Goal: Check status: Check status

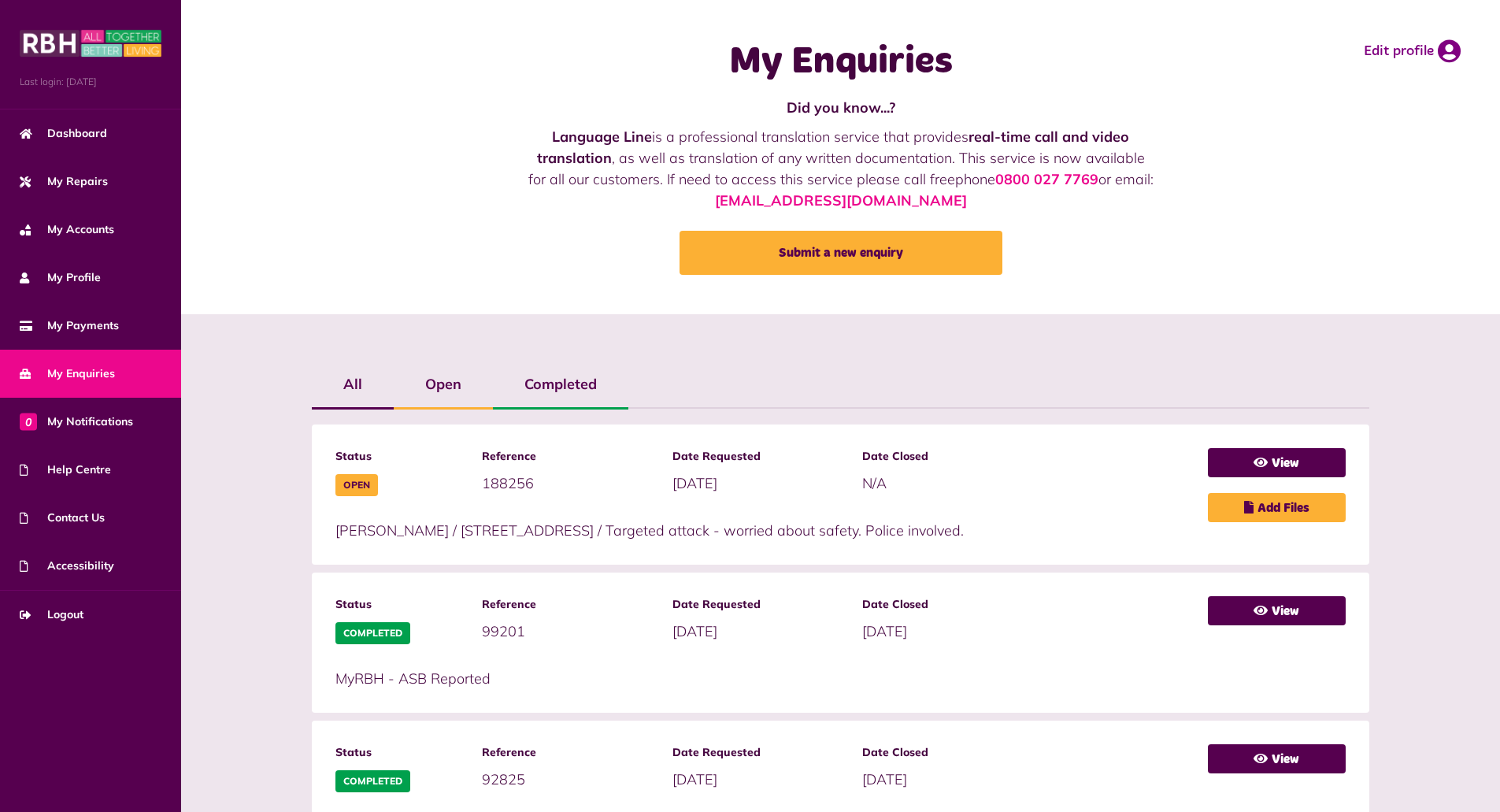
scroll to position [96, 0]
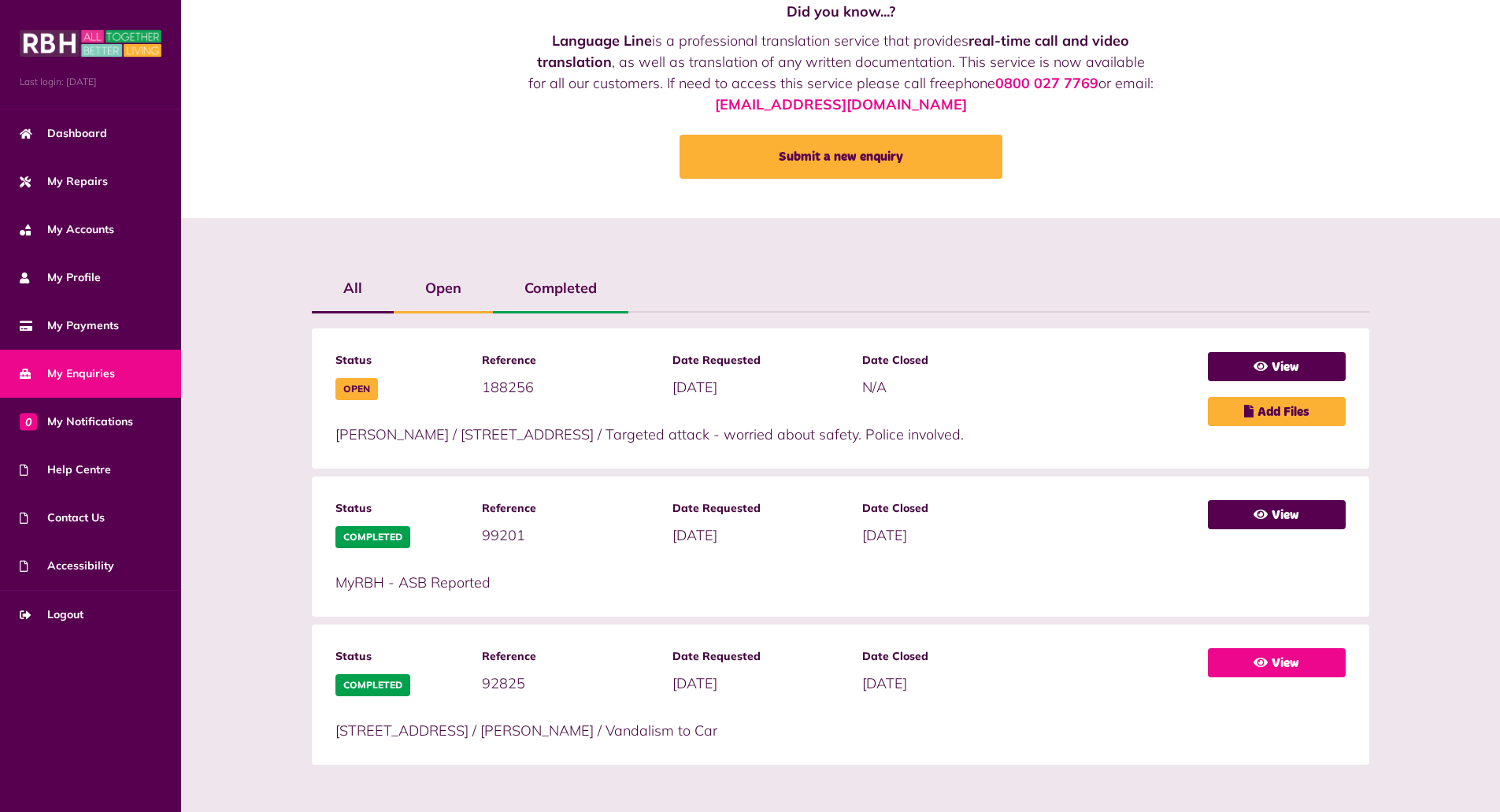
click at [1280, 659] on link "View" at bounding box center [1276, 662] width 137 height 29
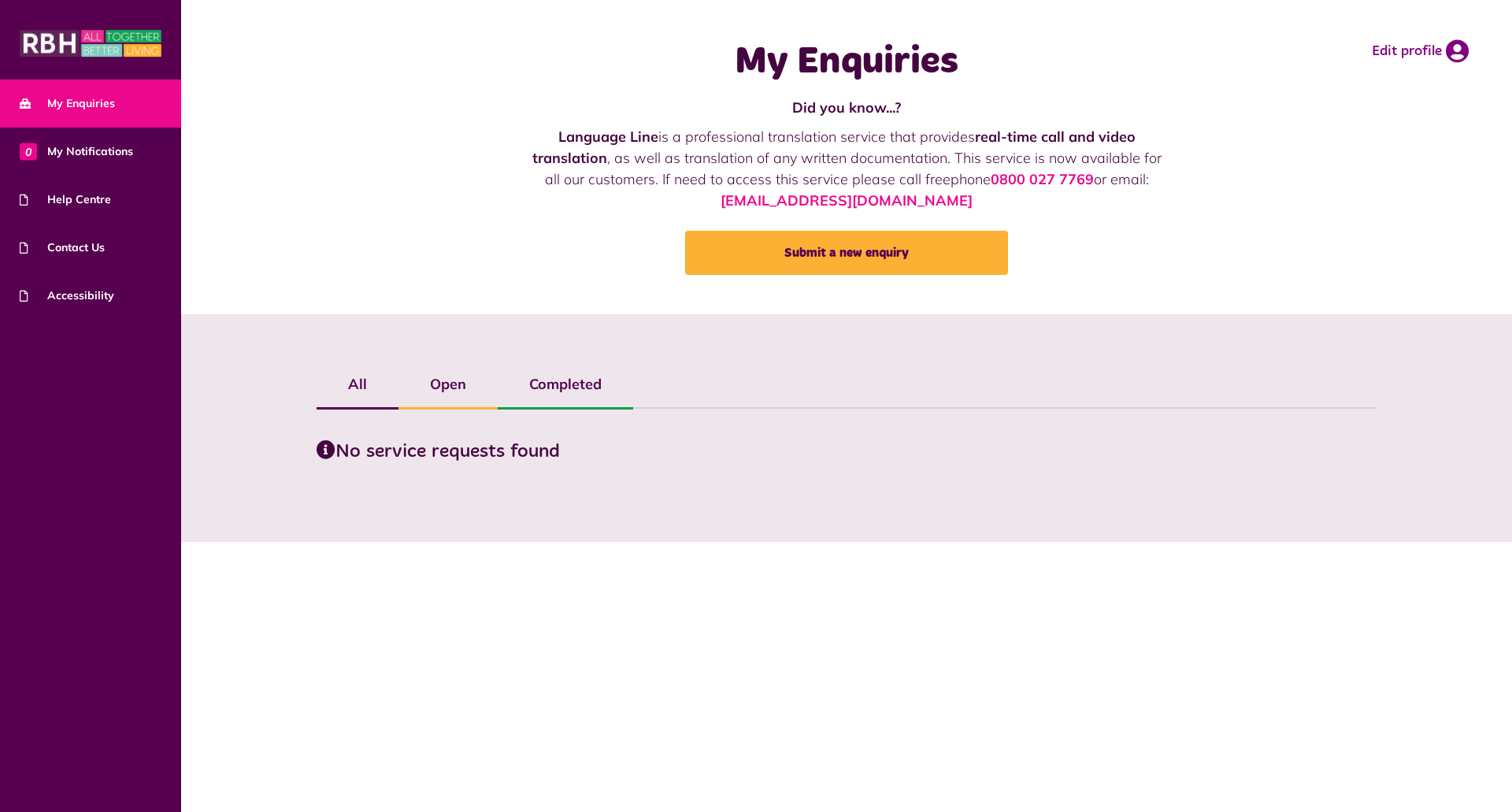
click at [444, 386] on label "Open" at bounding box center [448, 384] width 99 height 46
click at [352, 384] on label "All" at bounding box center [357, 384] width 82 height 46
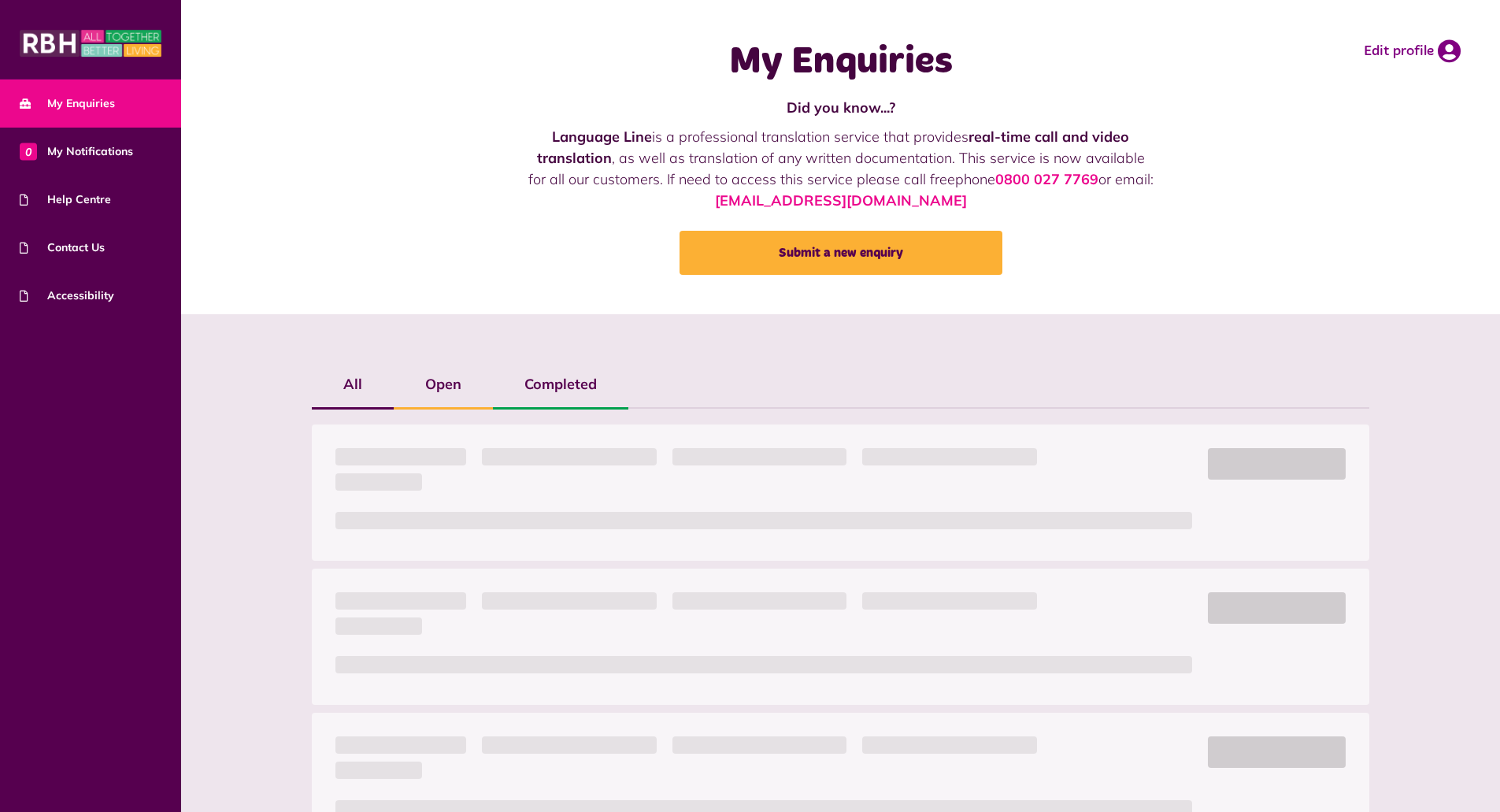
click at [571, 385] on div "All Open Completed" at bounding box center [840, 821] width 1072 height 919
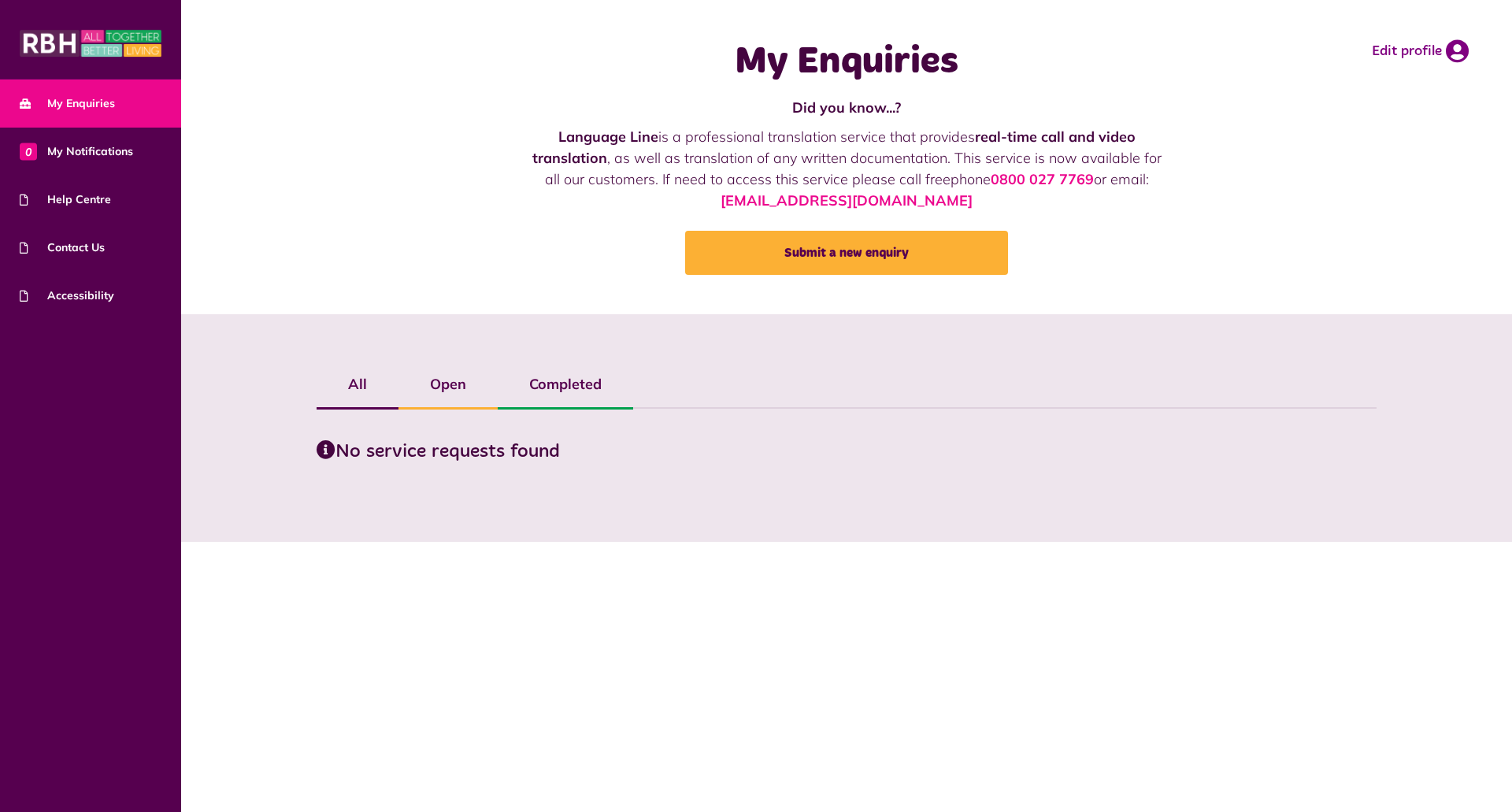
click at [68, 97] on span "My Enquiries" at bounding box center [67, 103] width 95 height 16
click at [76, 46] on img at bounding box center [90, 43] width 141 height 32
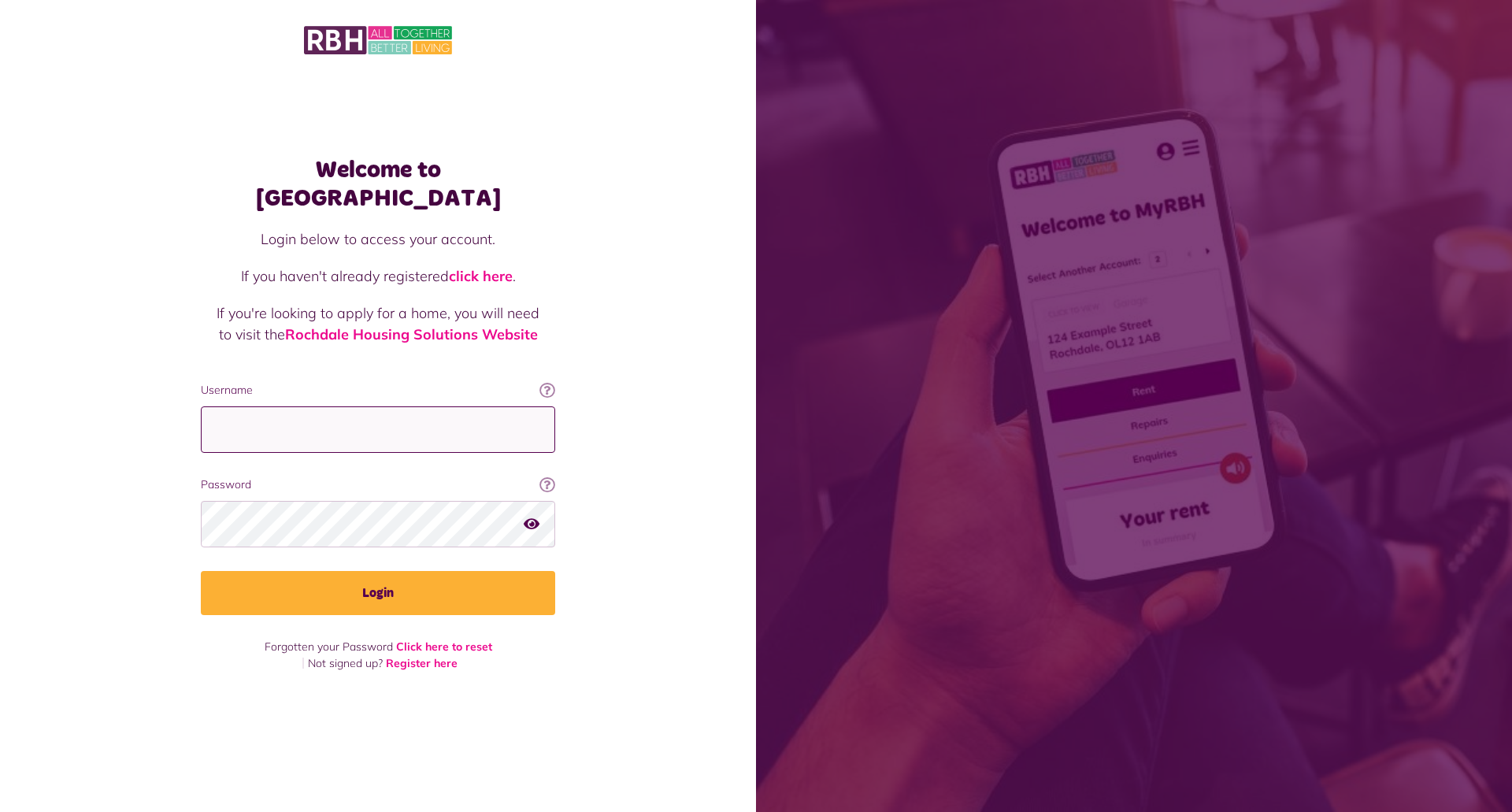
click at [330, 407] on input "Username" at bounding box center [378, 429] width 354 height 46
type input "**********"
click at [527, 516] on icon "button" at bounding box center [531, 523] width 15 height 14
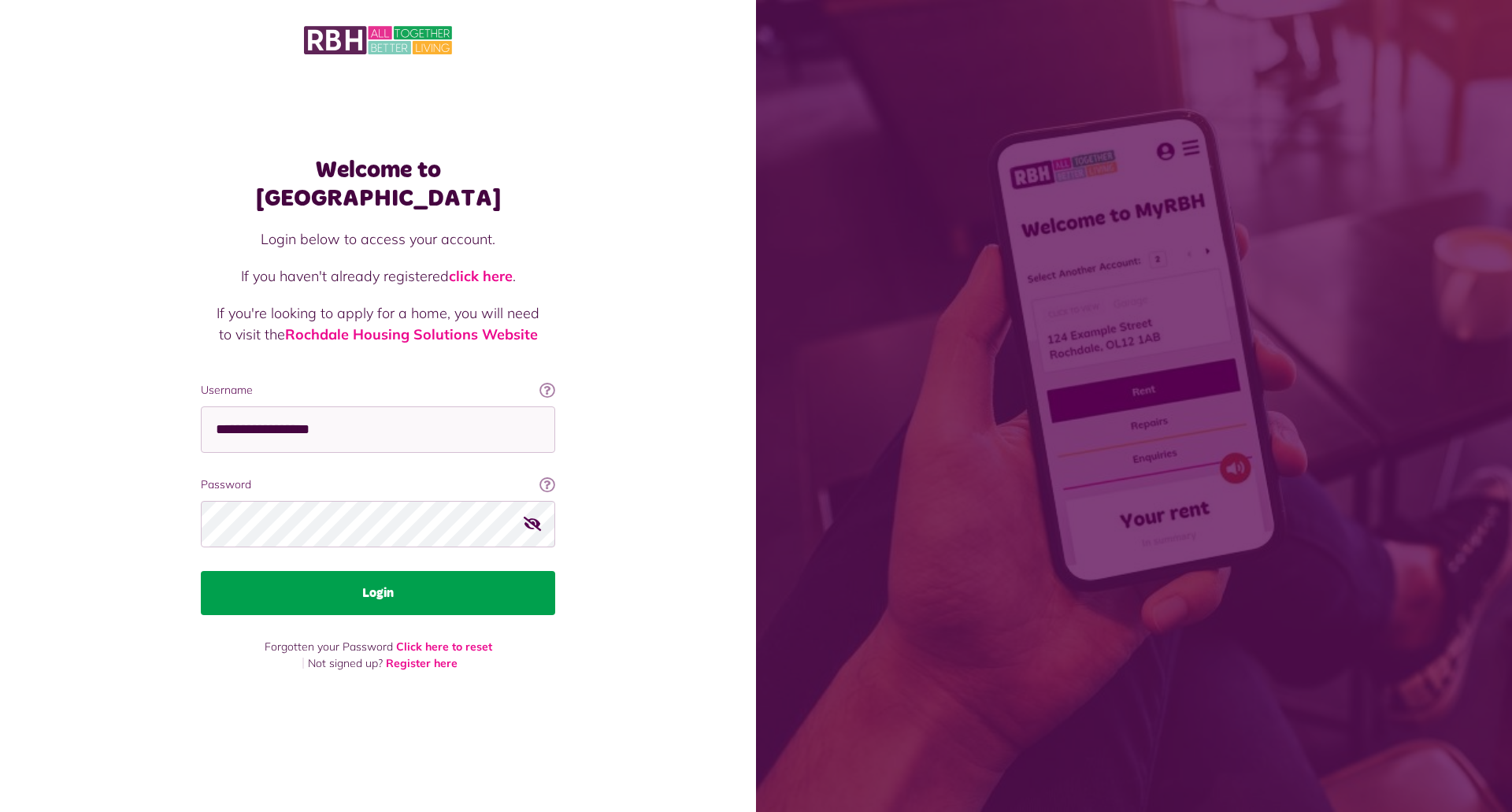
click at [349, 575] on button "Login" at bounding box center [378, 593] width 354 height 44
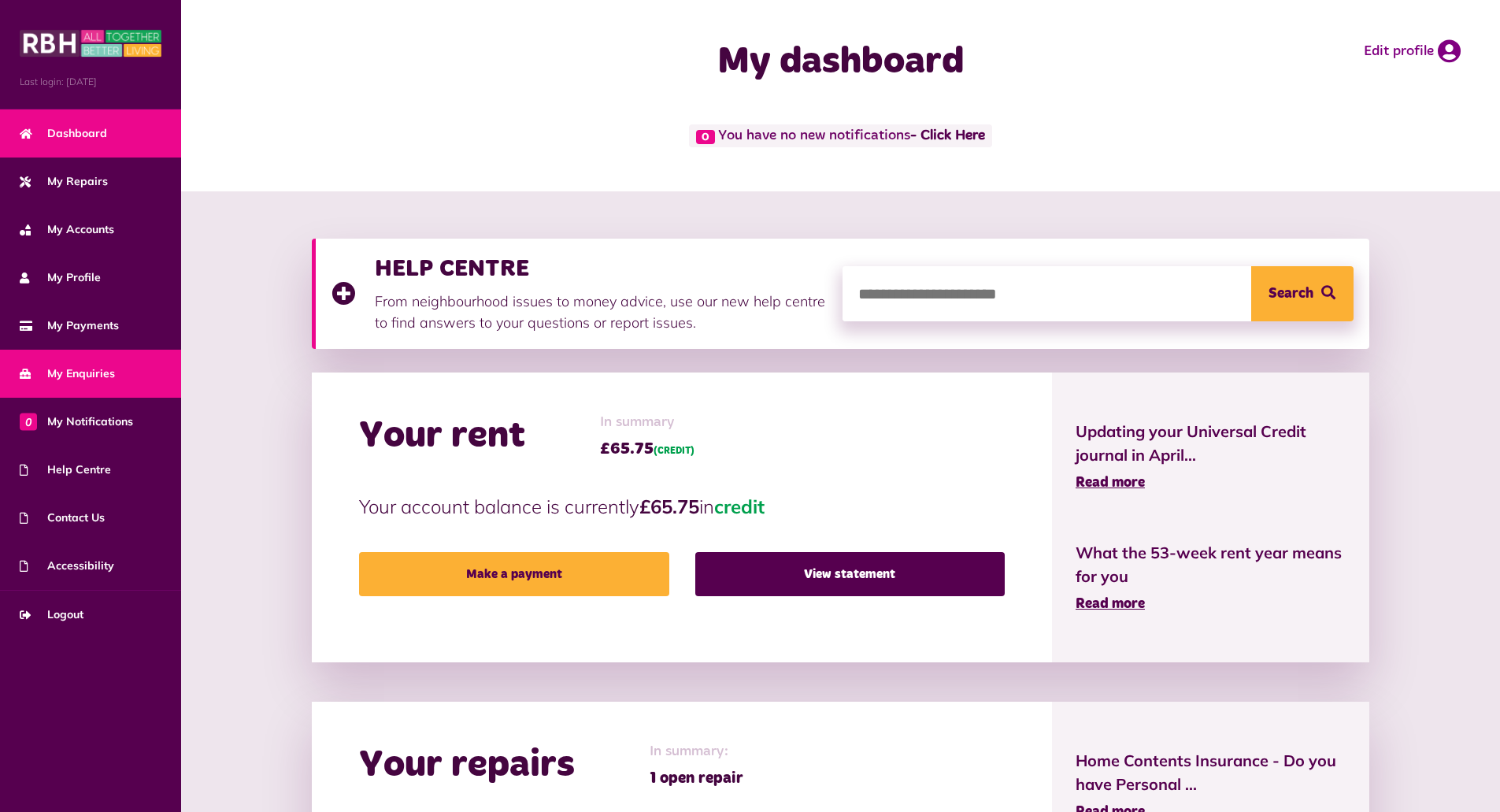
click at [85, 376] on span "My Enquiries" at bounding box center [67, 373] width 95 height 16
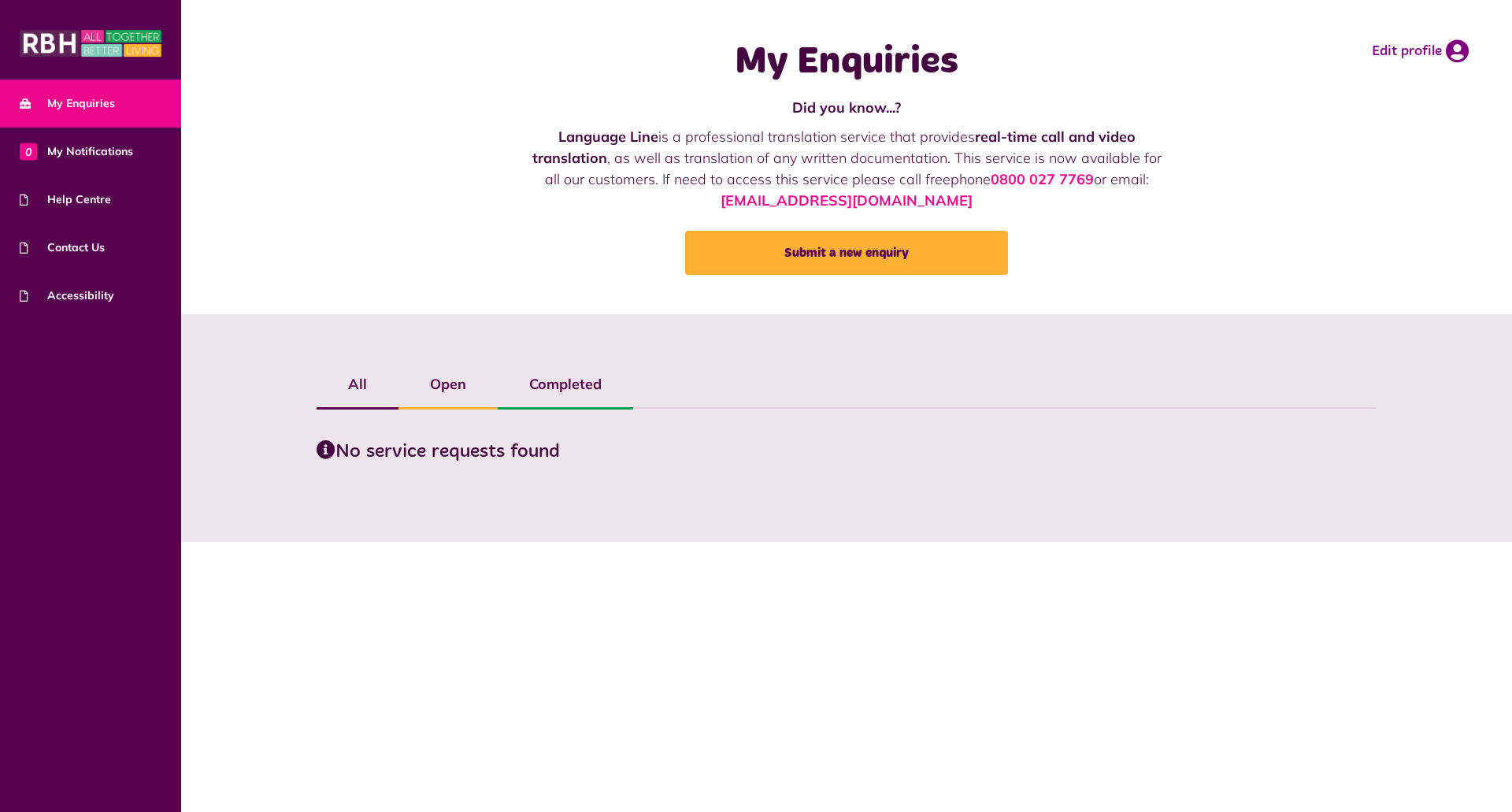
click at [438, 384] on label "Open" at bounding box center [448, 384] width 99 height 46
click at [358, 384] on label "All" at bounding box center [357, 384] width 82 height 46
click at [57, 37] on img at bounding box center [90, 43] width 141 height 32
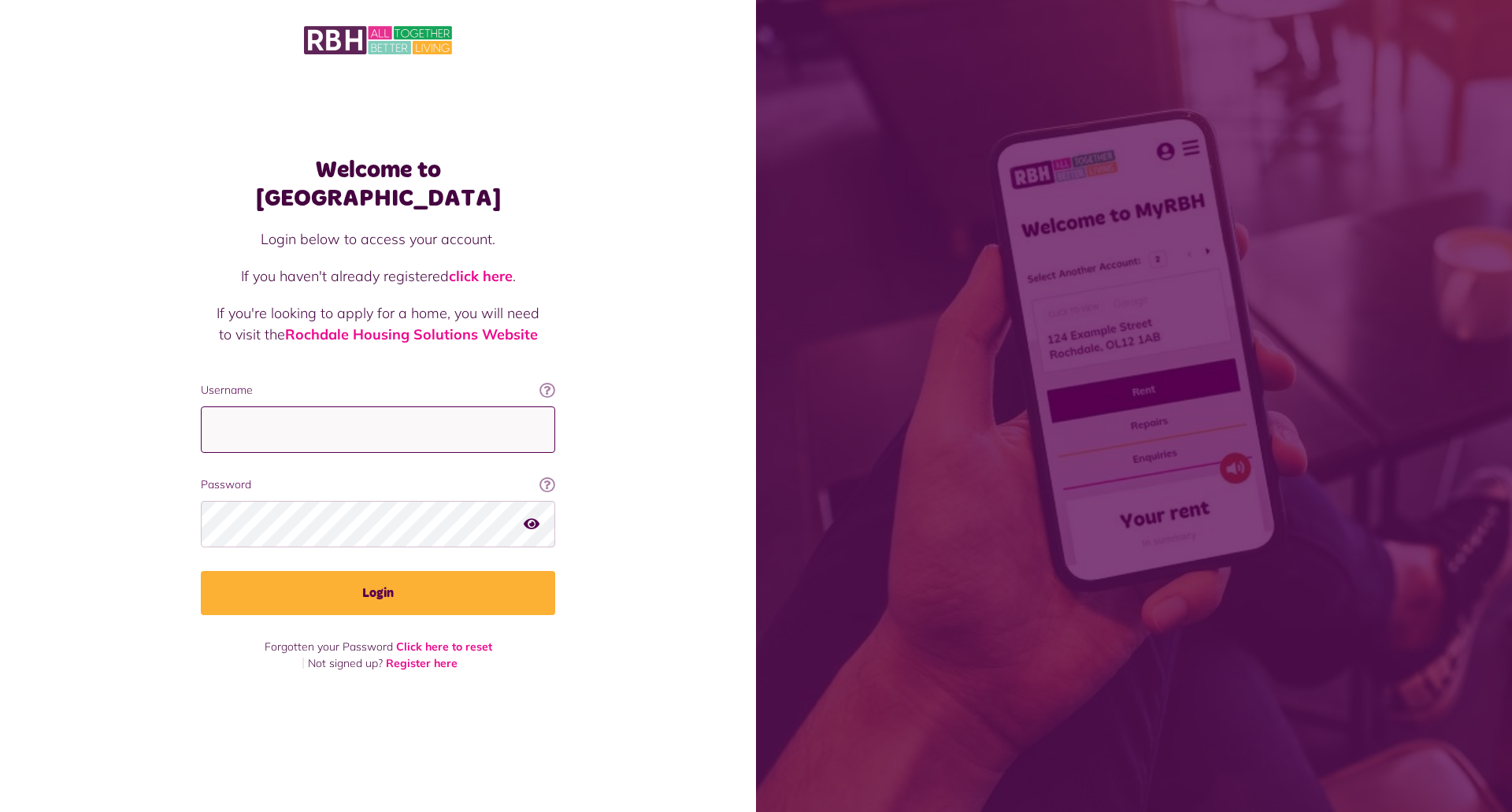
click at [254, 410] on input "Username" at bounding box center [378, 429] width 354 height 46
type input "**********"
click at [528, 516] on icon "button" at bounding box center [531, 523] width 15 height 14
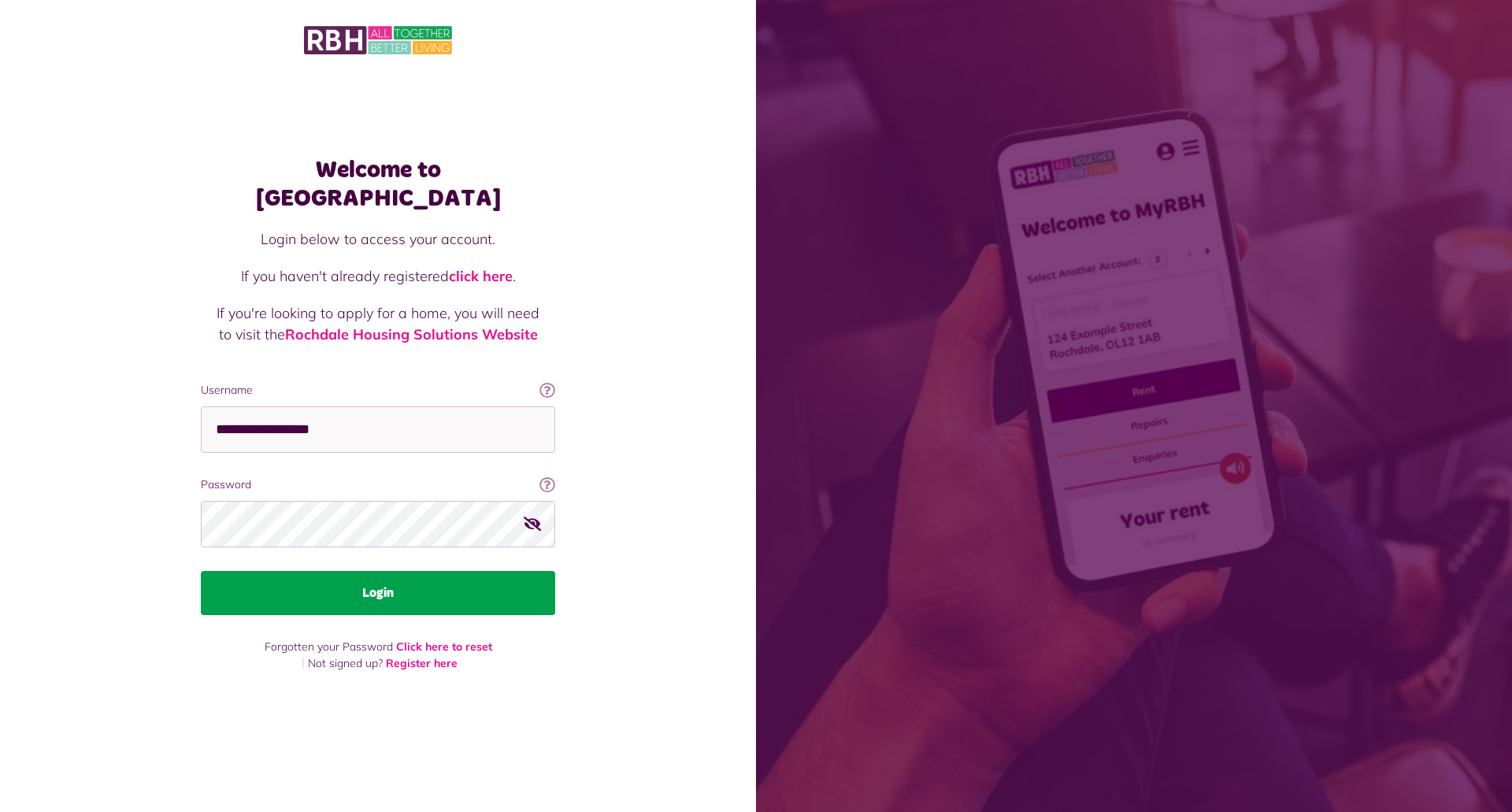
click at [345, 577] on button "Login" at bounding box center [378, 593] width 354 height 44
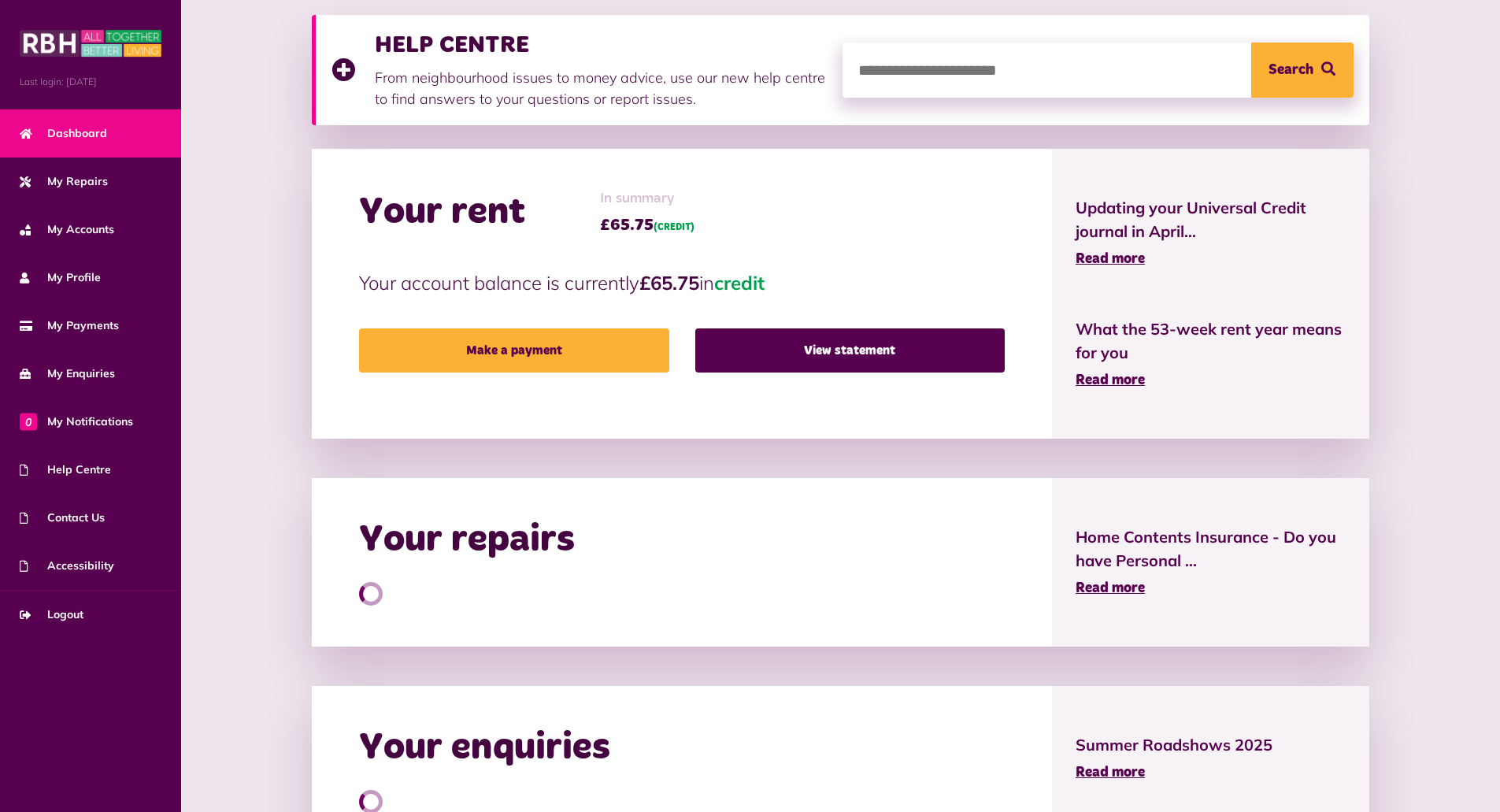
scroll to position [406, 0]
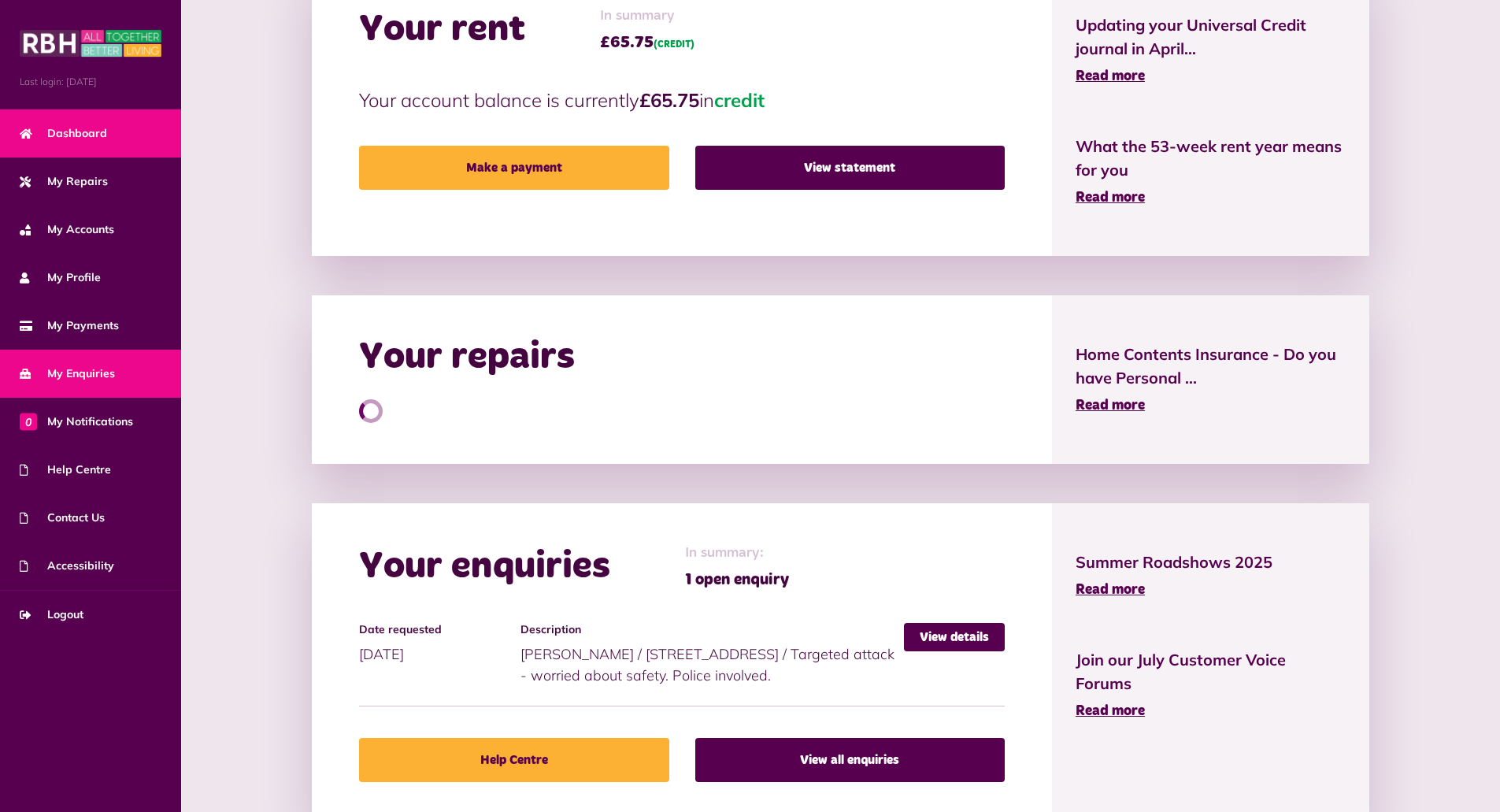
click at [75, 369] on span "My Enquiries" at bounding box center [67, 373] width 95 height 16
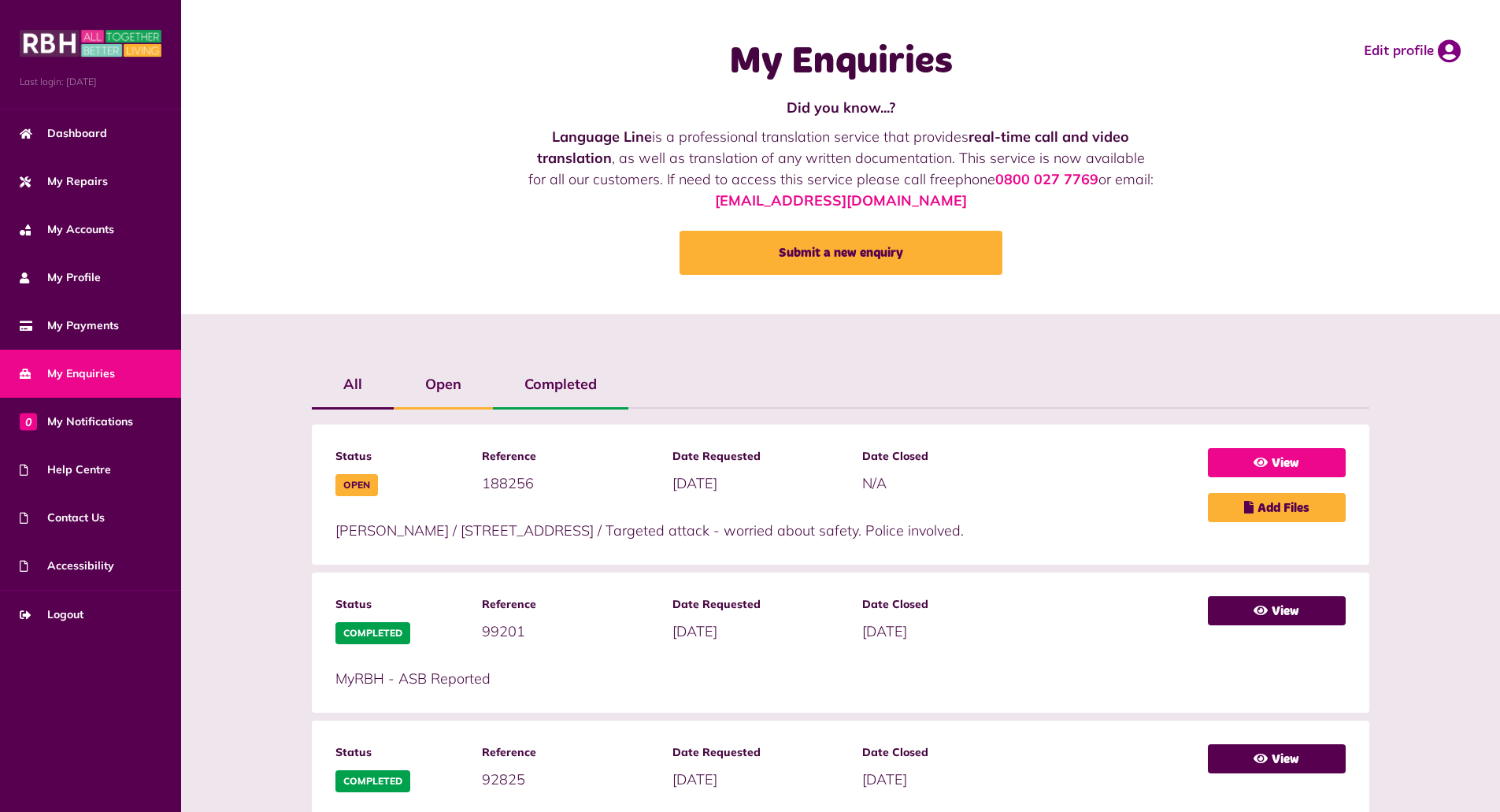
click at [1288, 459] on link "View" at bounding box center [1276, 462] width 137 height 29
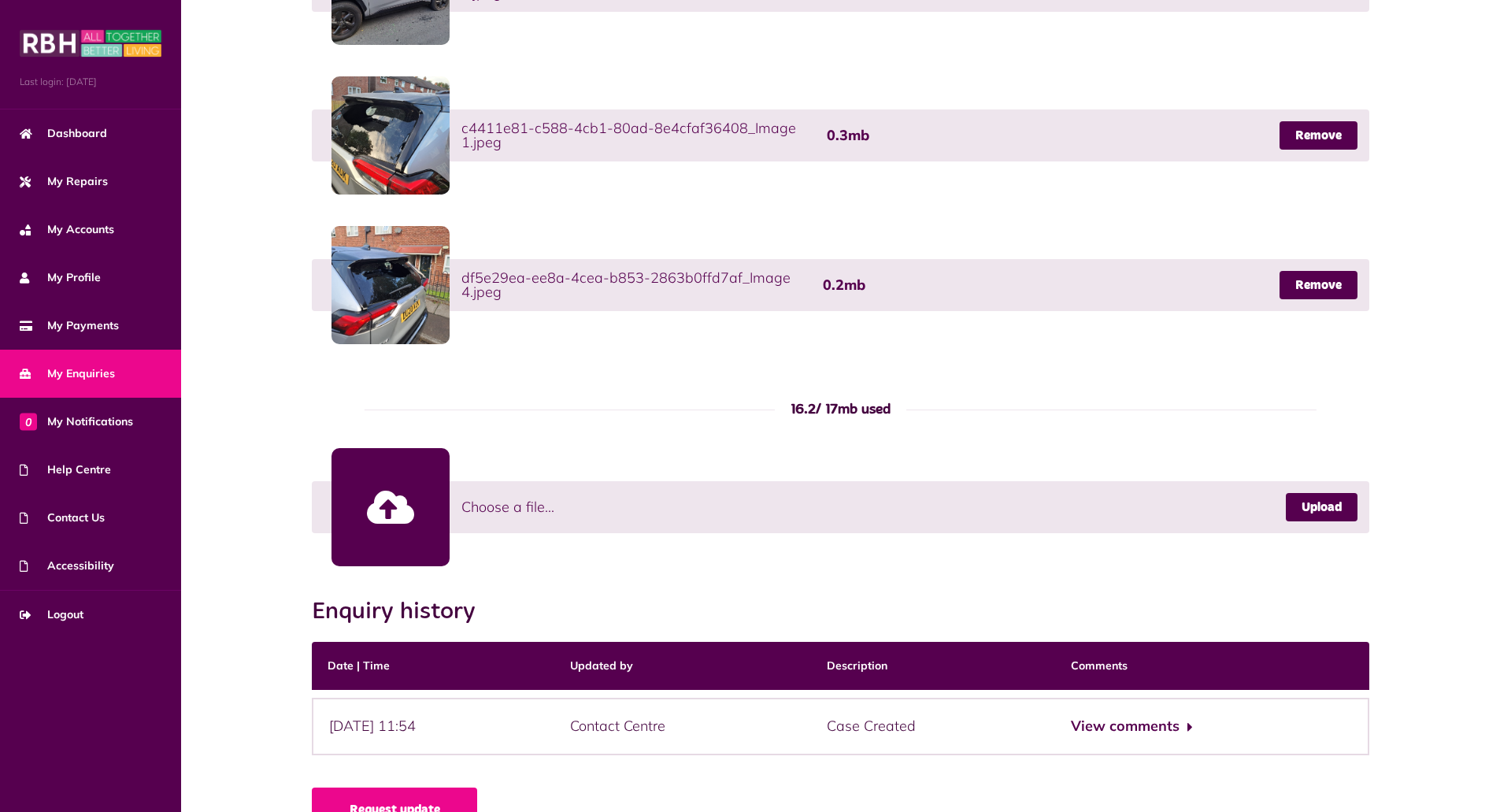
scroll to position [910, 0]
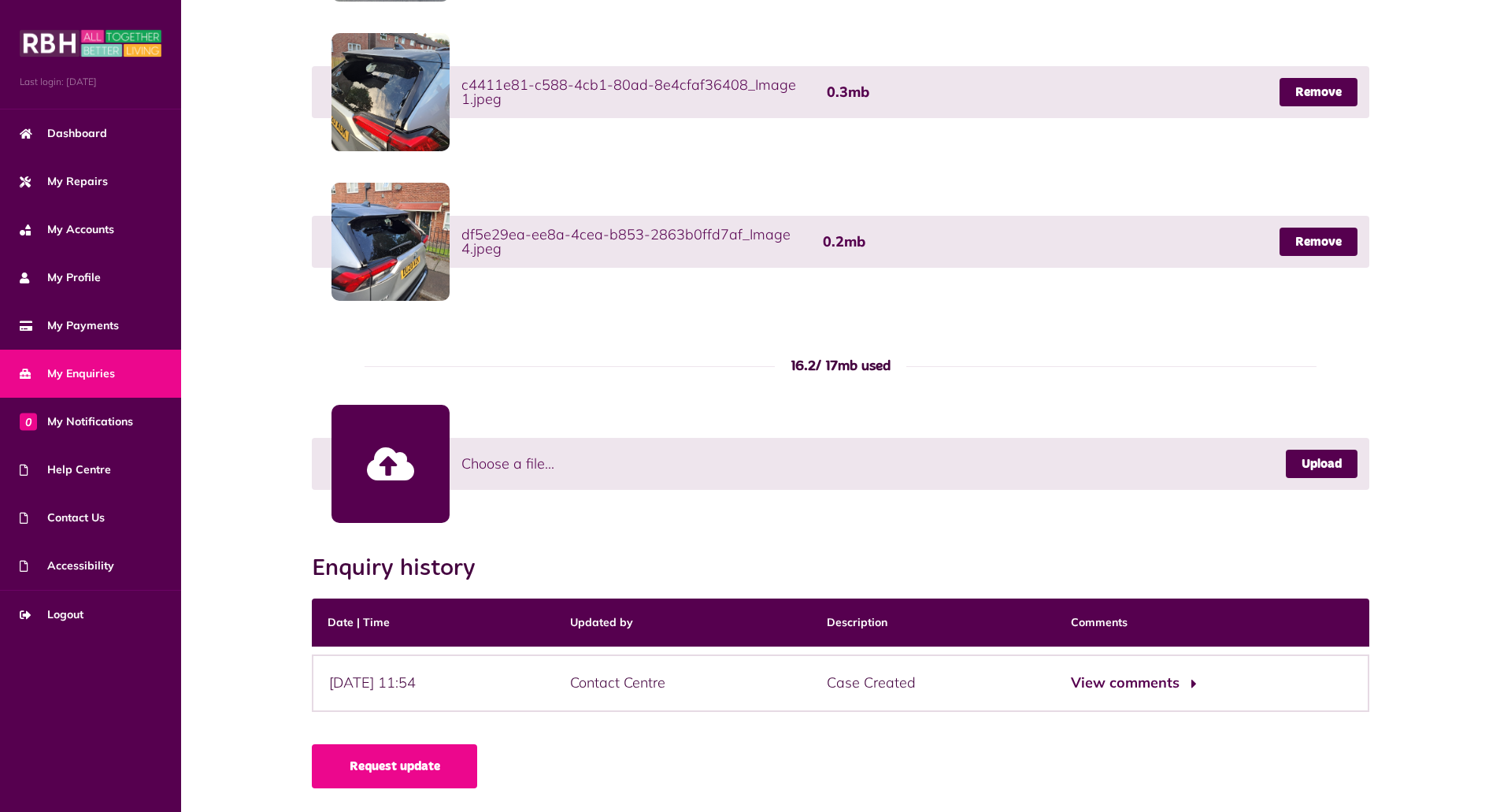
click at [1161, 684] on button "View comments" at bounding box center [1132, 683] width 122 height 23
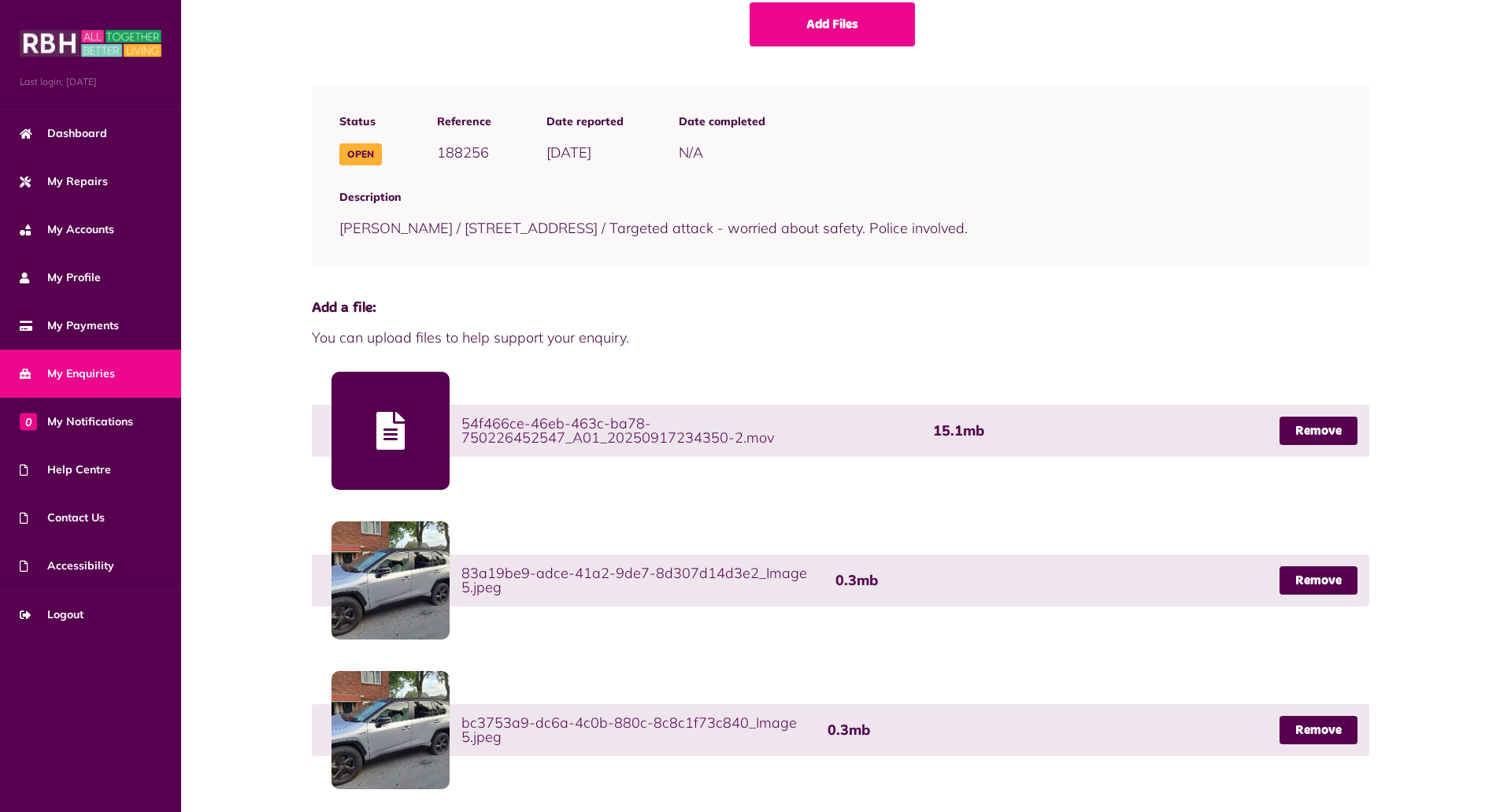
scroll to position [0, 0]
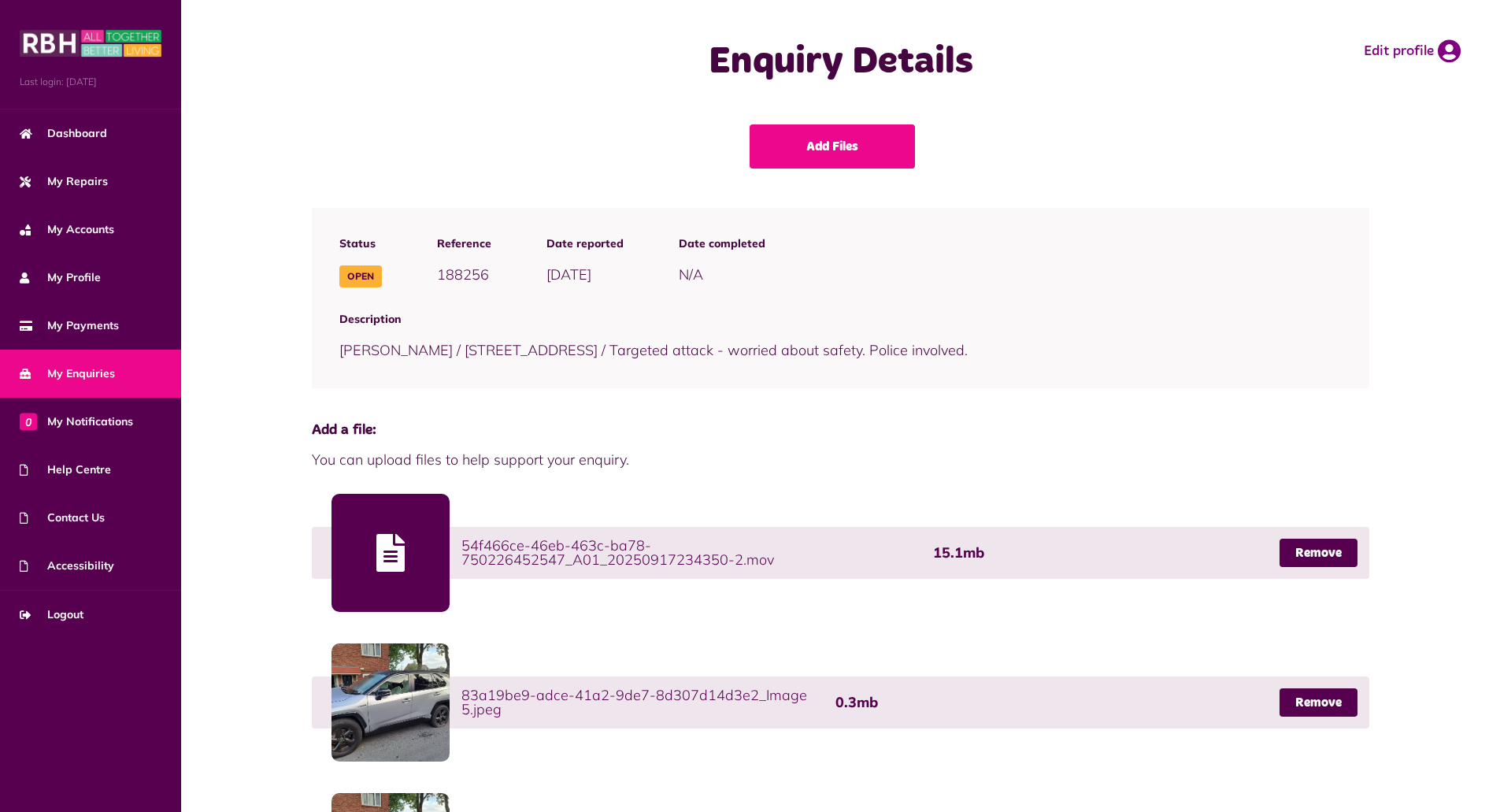
click at [83, 372] on span "My Enquiries" at bounding box center [67, 373] width 95 height 16
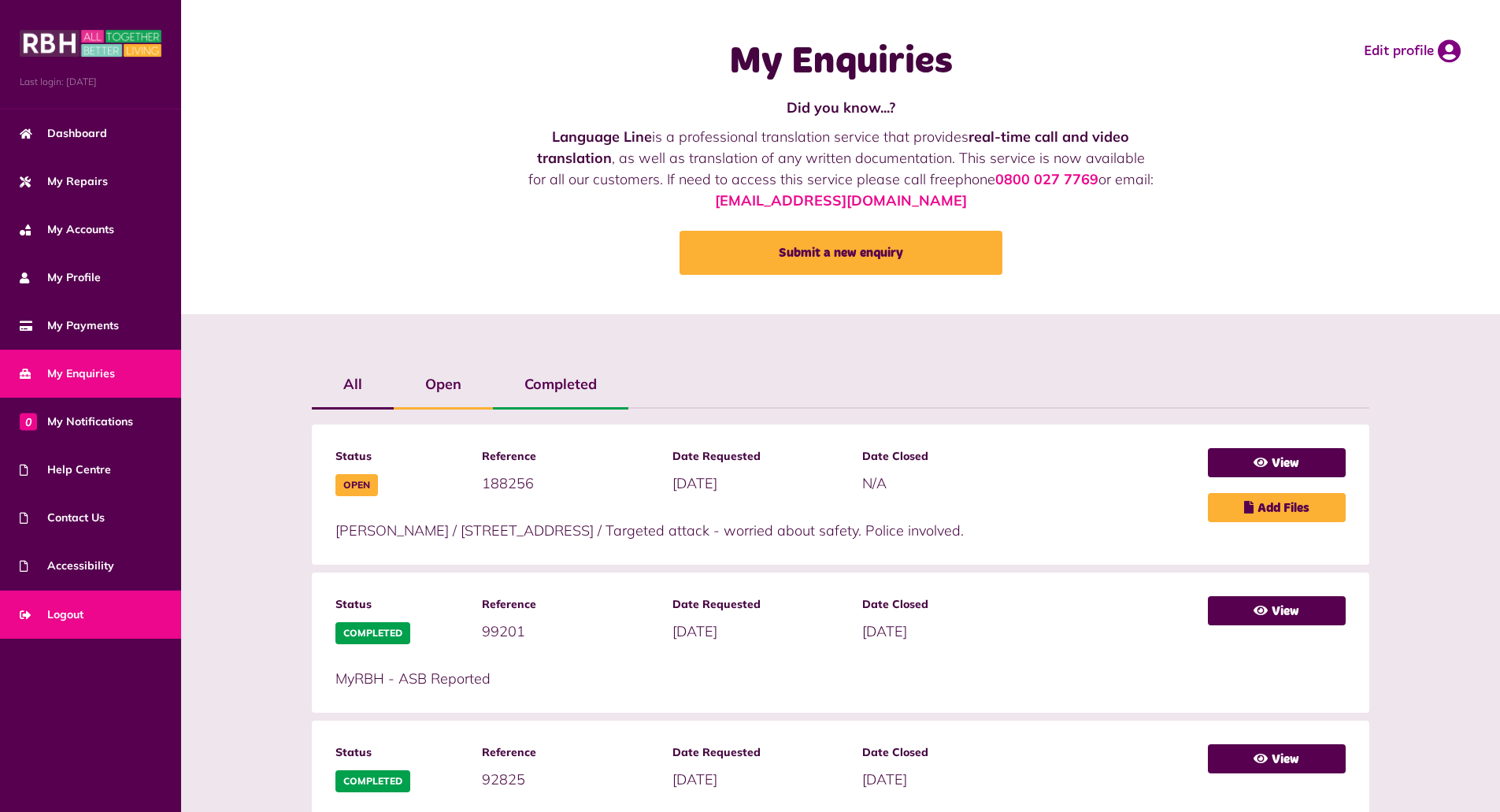
click at [66, 611] on span "Logout" at bounding box center [51, 614] width 63 height 16
